Goal: Transaction & Acquisition: Purchase product/service

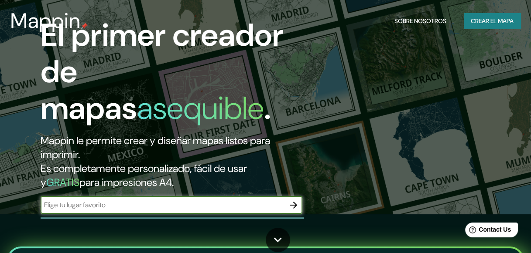
scroll to position [44, 0]
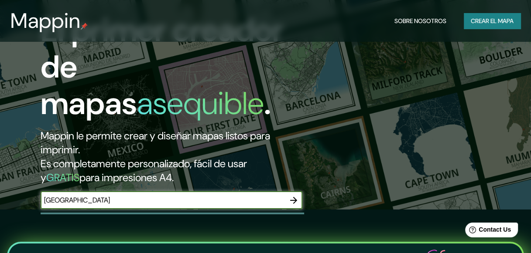
type input "[GEOGRAPHIC_DATA]"
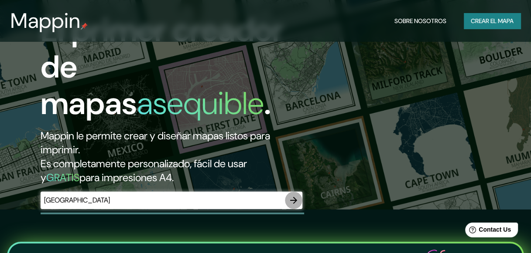
click at [294, 198] on icon "button" at bounding box center [293, 200] width 10 height 10
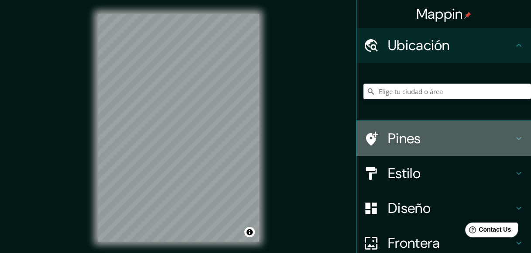
click at [407, 142] on h4 "Pines" at bounding box center [451, 138] width 126 height 17
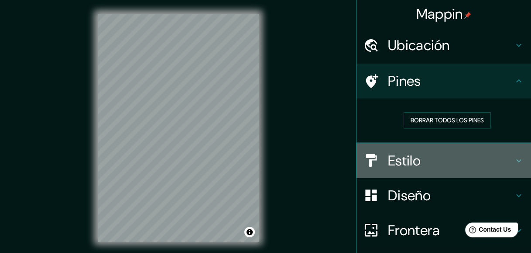
click at [398, 160] on h4 "Estilo" at bounding box center [451, 160] width 126 height 17
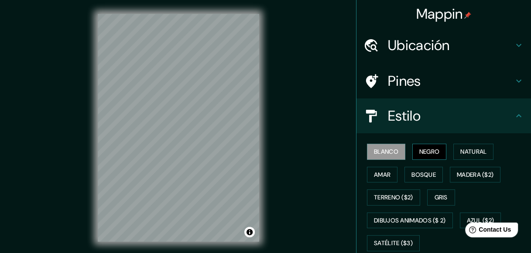
click at [420, 151] on font "Negro" at bounding box center [429, 152] width 20 height 11
click at [381, 174] on font "Amar" at bounding box center [382, 175] width 17 height 11
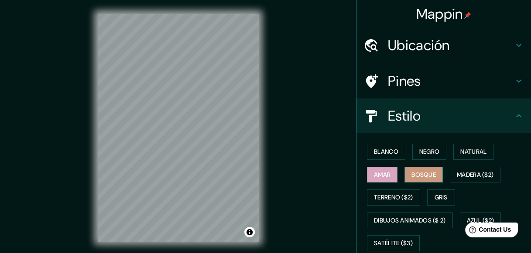
click at [411, 174] on font "Bosque" at bounding box center [423, 175] width 24 height 11
click at [457, 174] on font "Madera ($2)" at bounding box center [475, 175] width 37 height 11
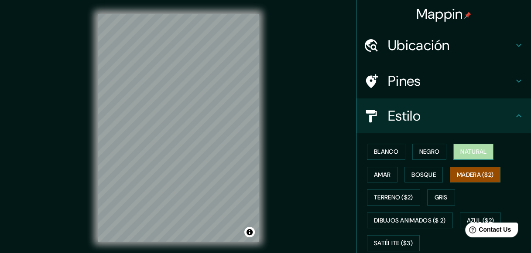
click at [461, 153] on font "Natural" at bounding box center [473, 152] width 26 height 11
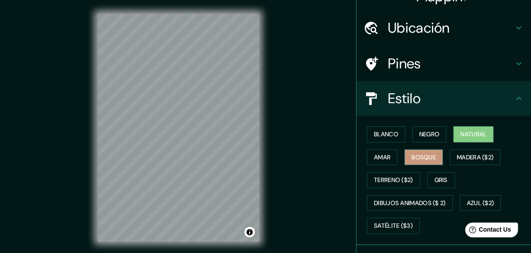
scroll to position [44, 0]
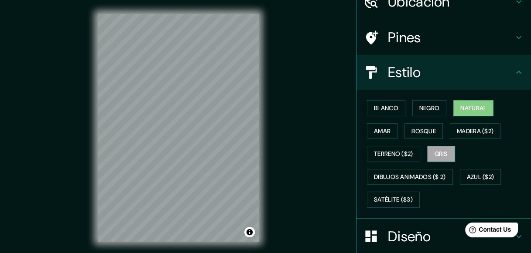
click at [439, 155] on font "Gris" at bounding box center [440, 154] width 13 height 11
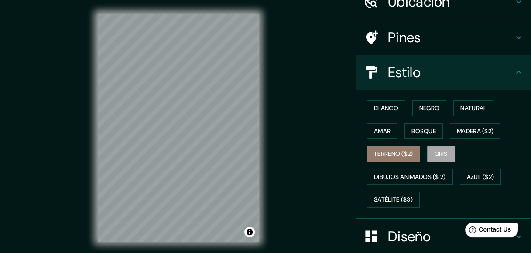
click at [387, 153] on font "Terreno ($2)" at bounding box center [393, 154] width 39 height 11
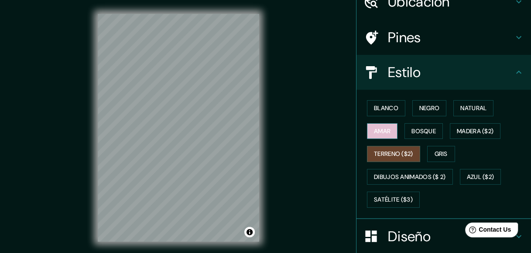
click at [377, 130] on font "Amar" at bounding box center [382, 131] width 17 height 11
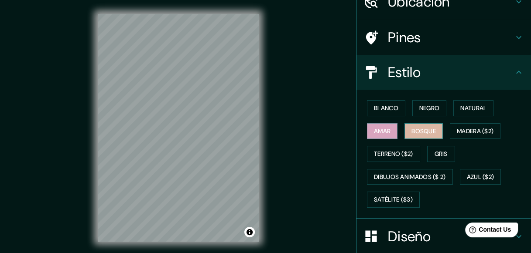
click at [411, 137] on button "Bosque" at bounding box center [423, 131] width 38 height 16
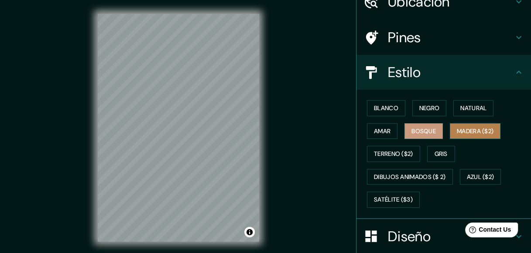
click at [457, 136] on font "Madera ($2)" at bounding box center [475, 131] width 37 height 11
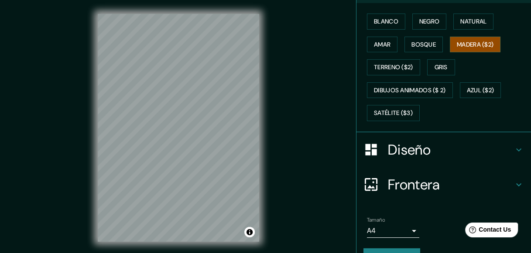
scroll to position [131, 0]
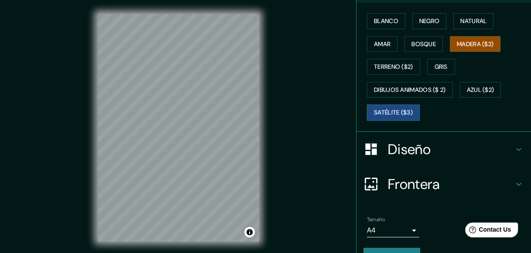
click at [394, 107] on font "Satélite ($3)" at bounding box center [393, 112] width 39 height 11
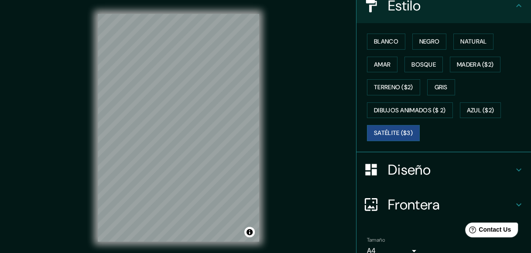
scroll to position [44, 0]
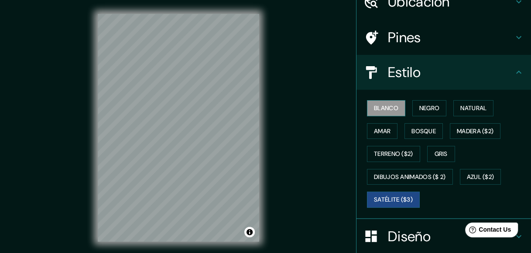
click at [381, 103] on font "Blanco" at bounding box center [386, 108] width 24 height 11
click at [424, 108] on font "Negro" at bounding box center [429, 108] width 20 height 11
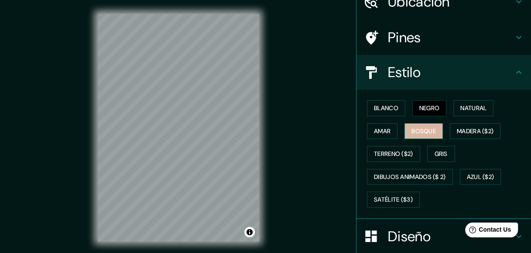
click at [417, 129] on font "Bosque" at bounding box center [423, 131] width 24 height 11
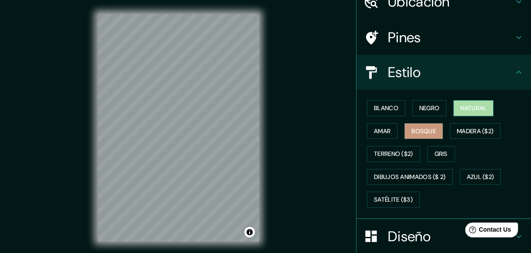
click at [453, 103] on button "Natural" at bounding box center [473, 108] width 40 height 16
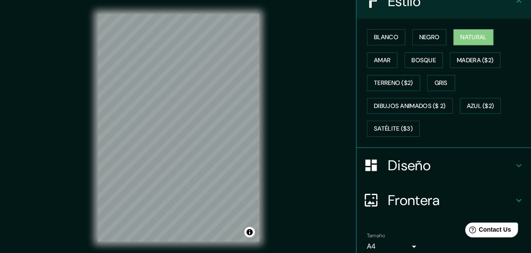
scroll to position [150, 0]
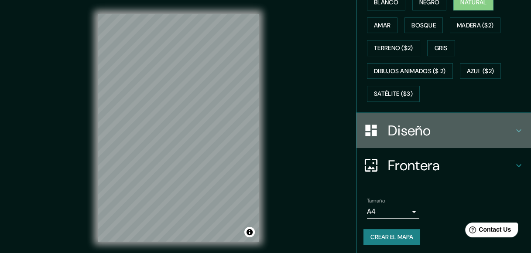
click at [447, 128] on h4 "Diseño" at bounding box center [451, 130] width 126 height 17
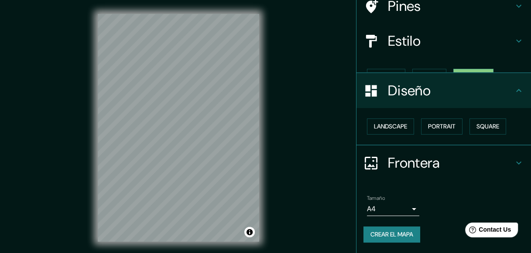
scroll to position [59, 0]
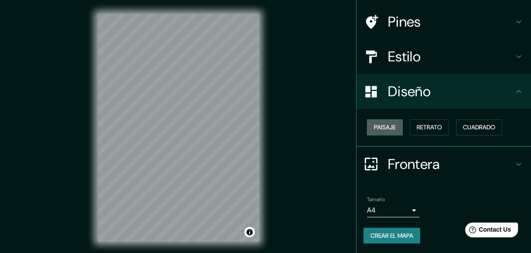
click at [392, 129] on button "Paisaje" at bounding box center [385, 128] width 36 height 16
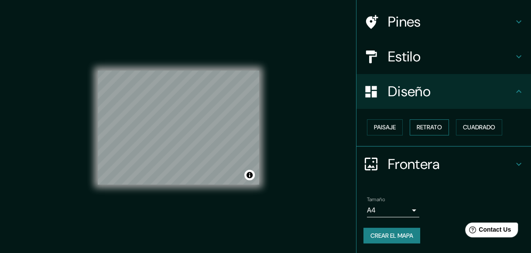
click at [410, 128] on button "Retrato" at bounding box center [429, 128] width 39 height 16
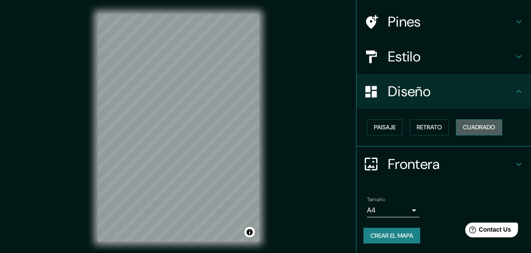
click at [471, 130] on font "Cuadrado" at bounding box center [479, 127] width 32 height 11
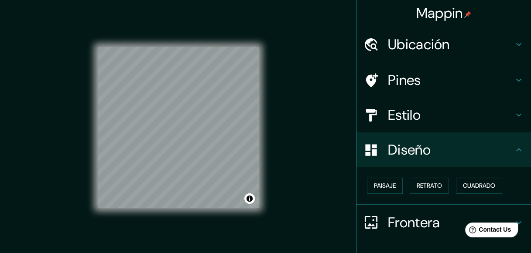
scroll to position [0, 0]
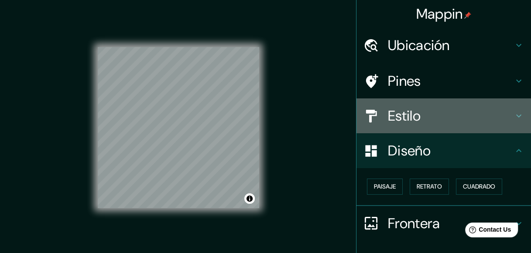
click at [410, 117] on h4 "Estilo" at bounding box center [451, 115] width 126 height 17
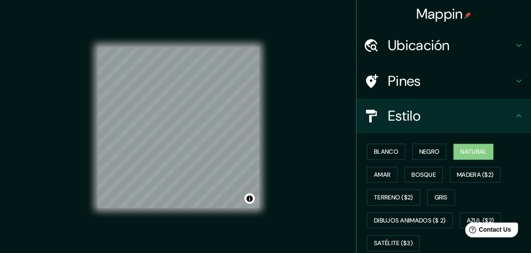
click at [428, 51] on h4 "Ubicación" at bounding box center [451, 45] width 126 height 17
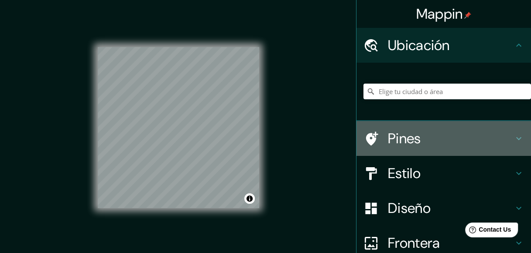
click at [435, 135] on h4 "Pines" at bounding box center [451, 138] width 126 height 17
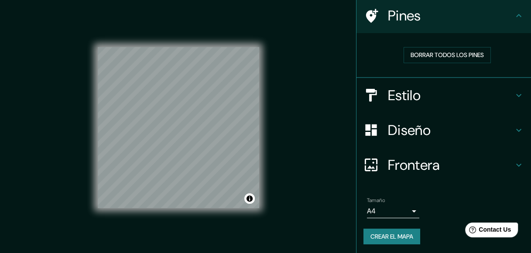
scroll to position [66, 0]
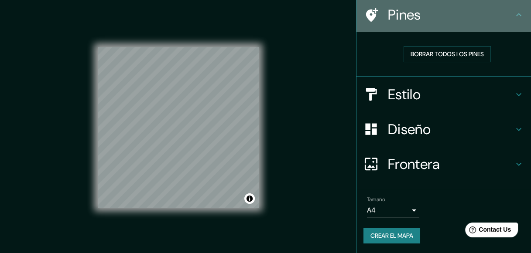
click at [366, 12] on icon at bounding box center [372, 15] width 12 height 14
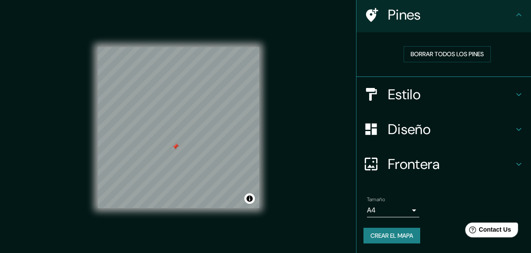
click at [375, 235] on font "Crear el mapa" at bounding box center [391, 236] width 43 height 11
